Goal: Find specific page/section: Find specific page/section

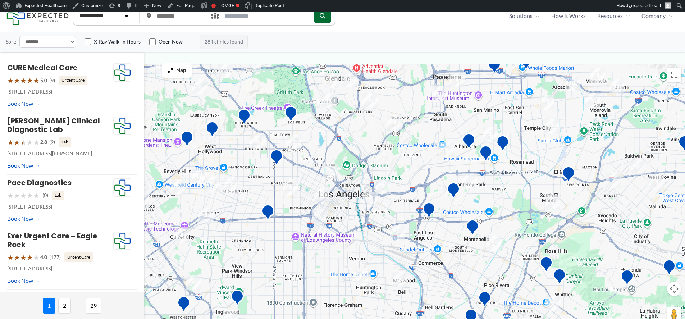
click at [276, 209] on div at bounding box center [342, 197] width 685 height 266
click at [269, 211] on img "Western Convalescent Hospital" at bounding box center [268, 213] width 14 height 20
click at [268, 216] on img "Western Convalescent Hospital" at bounding box center [268, 213] width 14 height 20
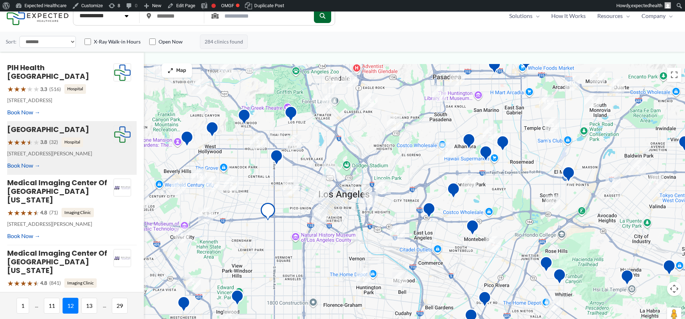
click at [281, 156] on img "Western Diagnostic Radiology by RADDICO &#8211; Central LA" at bounding box center [276, 158] width 13 height 18
click at [280, 156] on img "Western Diagnostic Radiology by RADDICO &#8211; Central LA" at bounding box center [276, 158] width 14 height 20
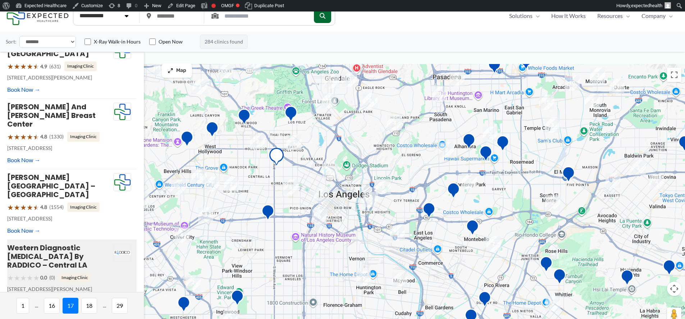
scroll to position [23, 0]
click at [244, 116] on img "Belmont Village Senior Living Hollywood Hills" at bounding box center [244, 117] width 14 height 20
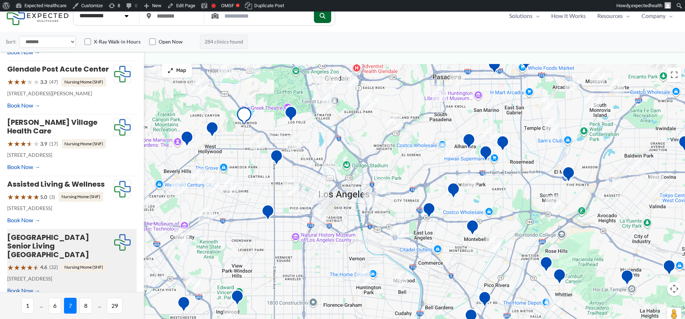
scroll to position [256, 0]
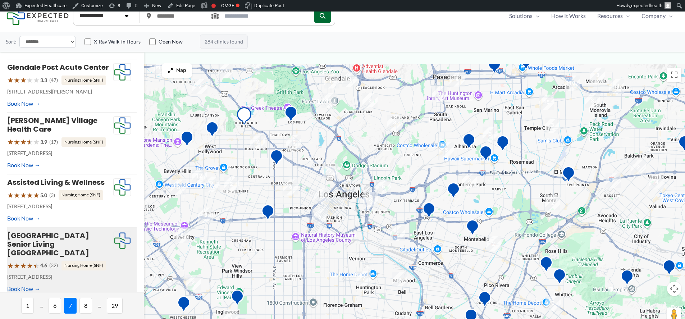
click at [38, 45] on select "**********" at bounding box center [47, 42] width 56 height 12
click at [117, 20] on select "**********" at bounding box center [105, 16] width 60 height 14
click at [428, 214] on img "Edward R. Roybal Comprehensive Health Center" at bounding box center [429, 211] width 14 height 20
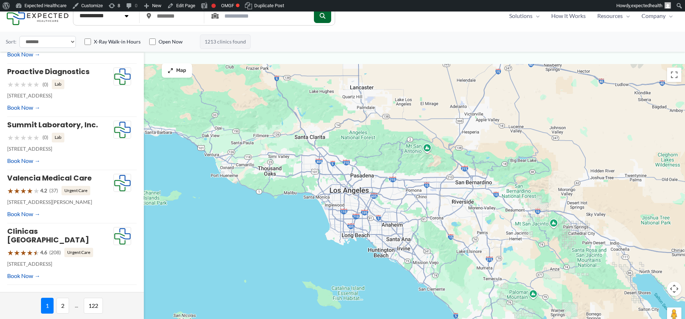
scroll to position [0, 0]
